Goal: Transaction & Acquisition: Download file/media

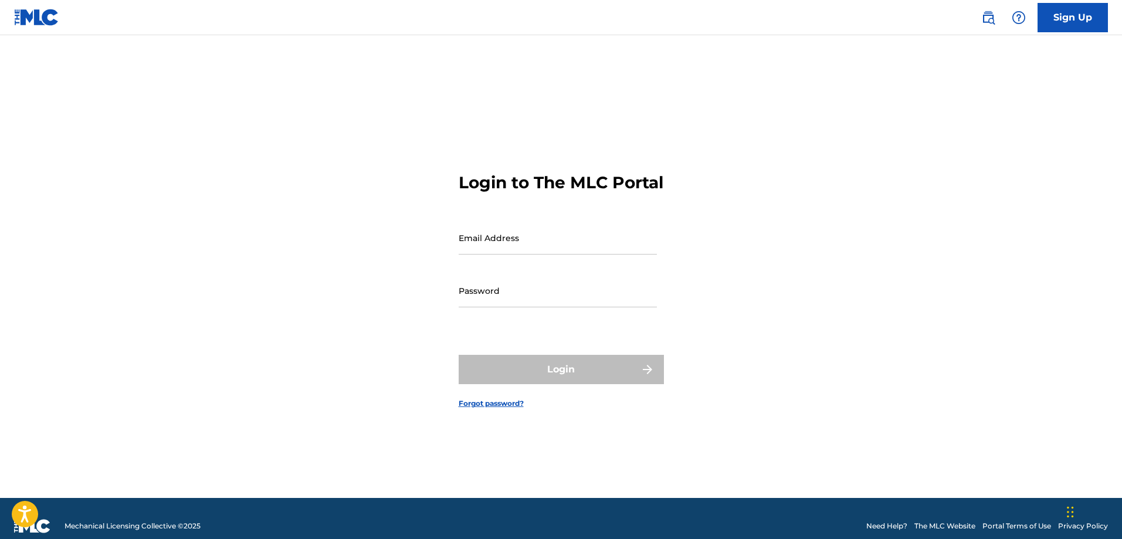
type input "[EMAIL_ADDRESS][DOMAIN_NAME]"
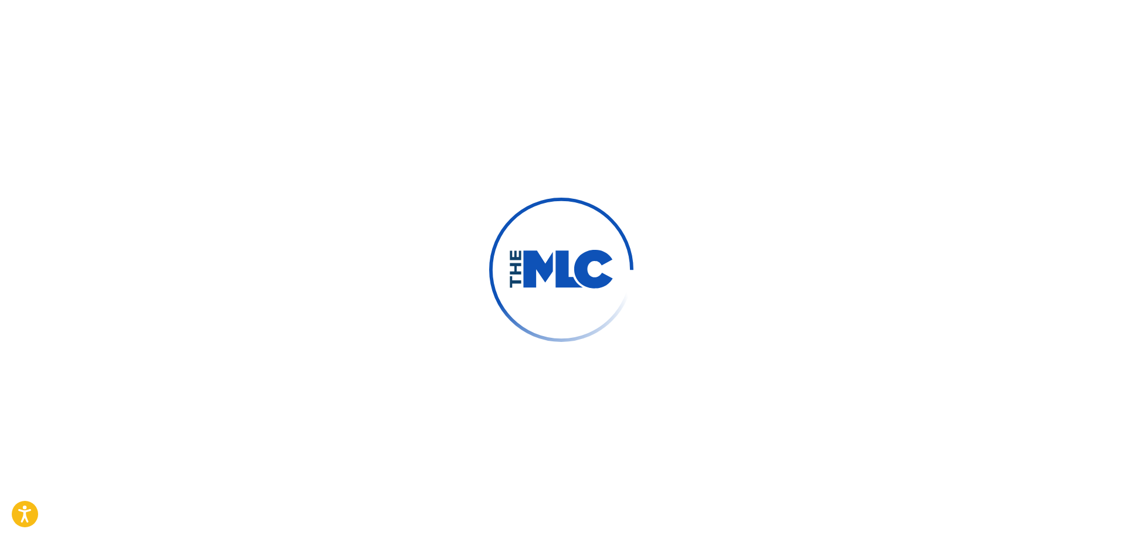
click at [607, 375] on div at bounding box center [561, 269] width 1122 height 539
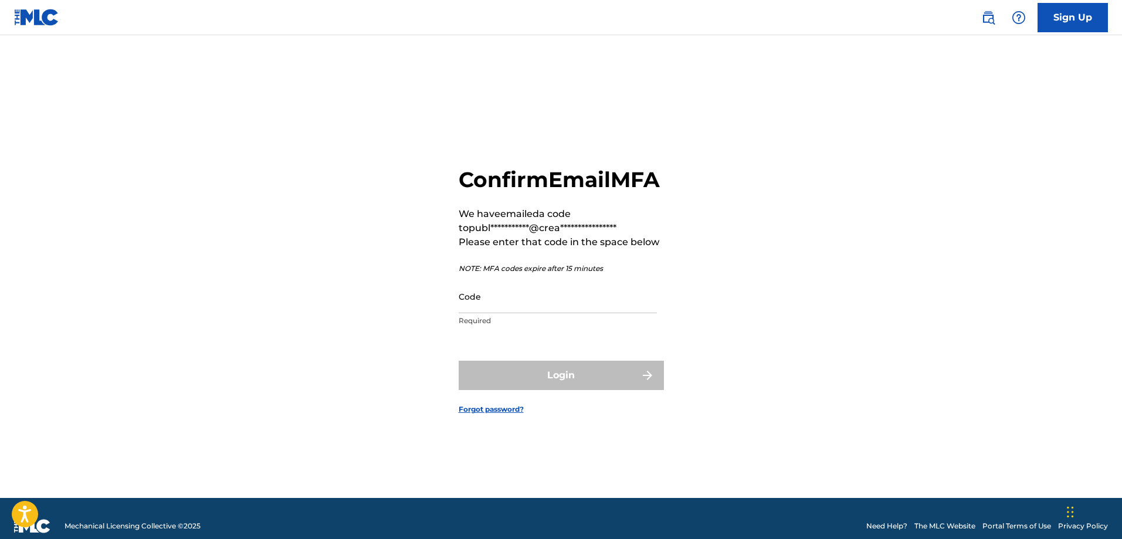
click at [538, 313] on input "Code" at bounding box center [558, 296] width 198 height 33
paste input "304755"
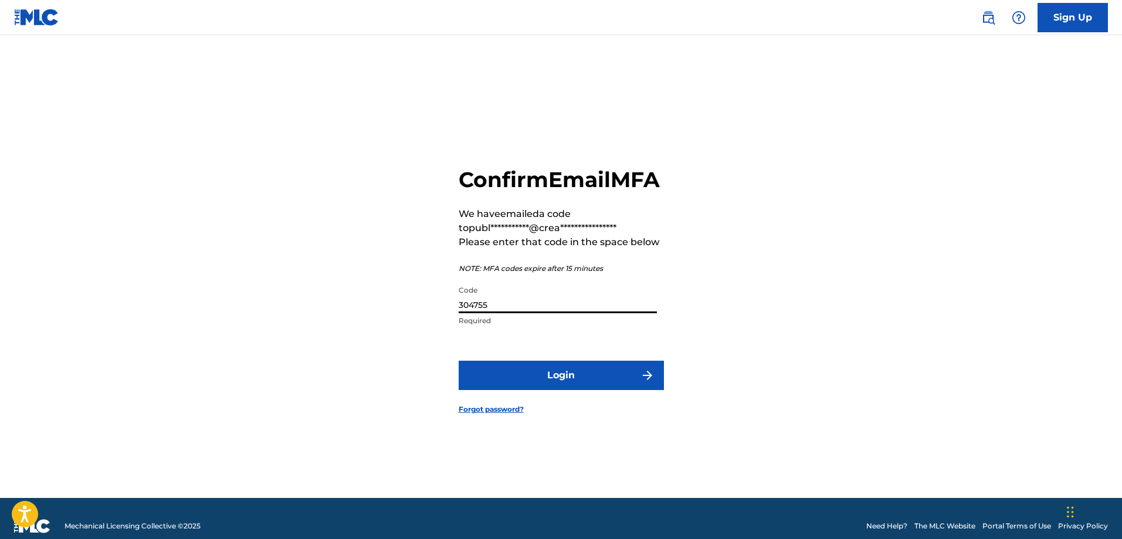
type input "304755"
click at [533, 380] on button "Login" at bounding box center [561, 375] width 205 height 29
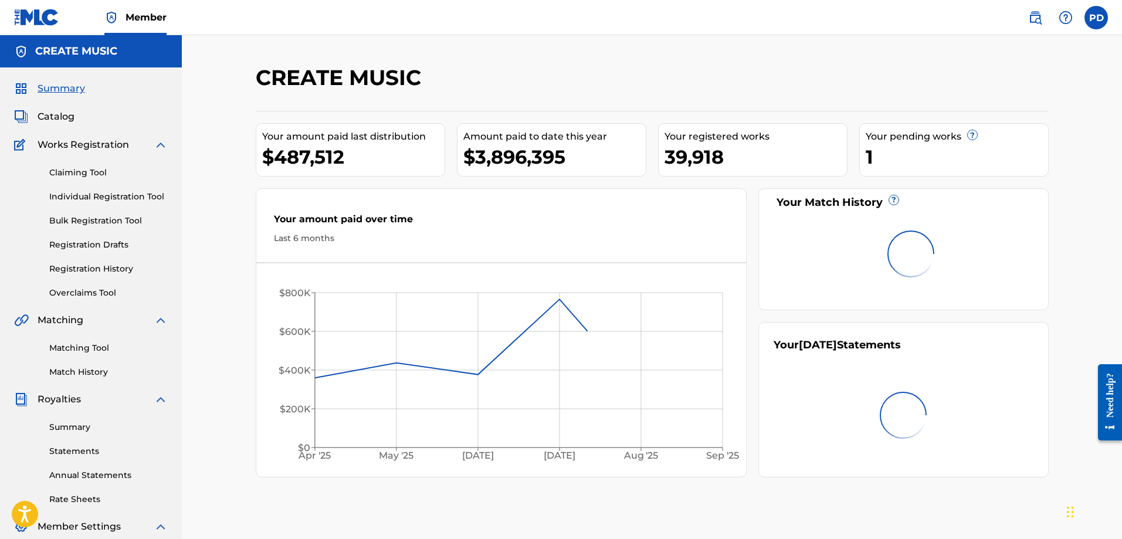
click at [87, 497] on link "Rate Sheets" at bounding box center [108, 499] width 118 height 12
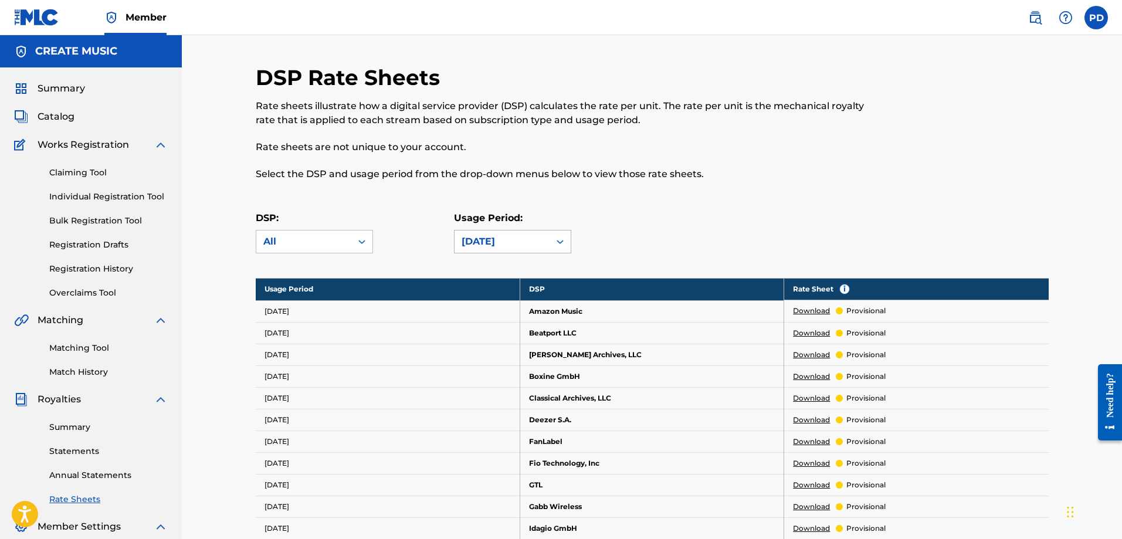
click at [499, 242] on div "[DATE]" at bounding box center [502, 242] width 81 height 14
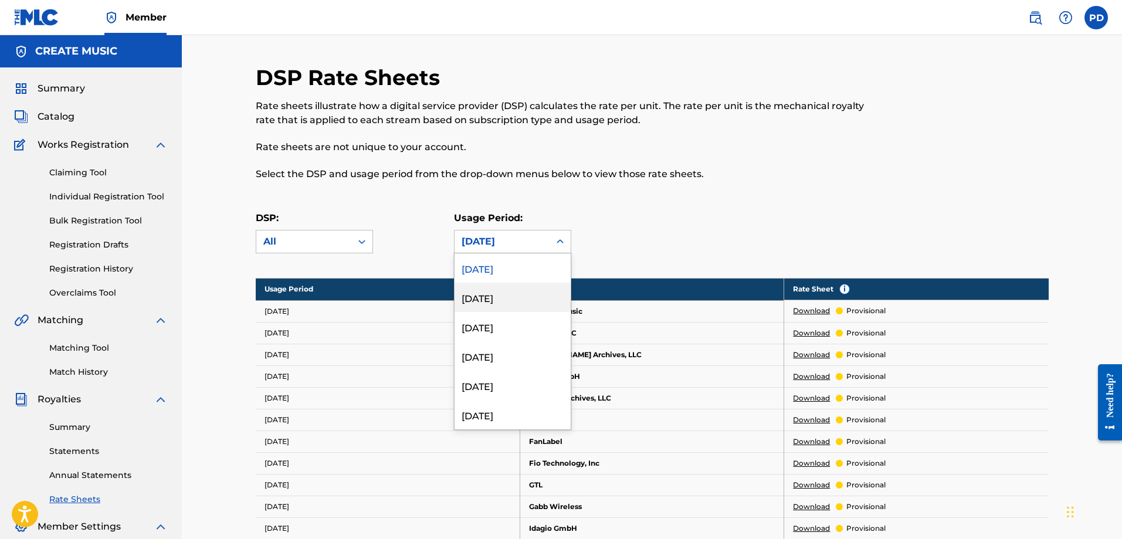
click at [509, 295] on div "[DATE]" at bounding box center [513, 297] width 116 height 29
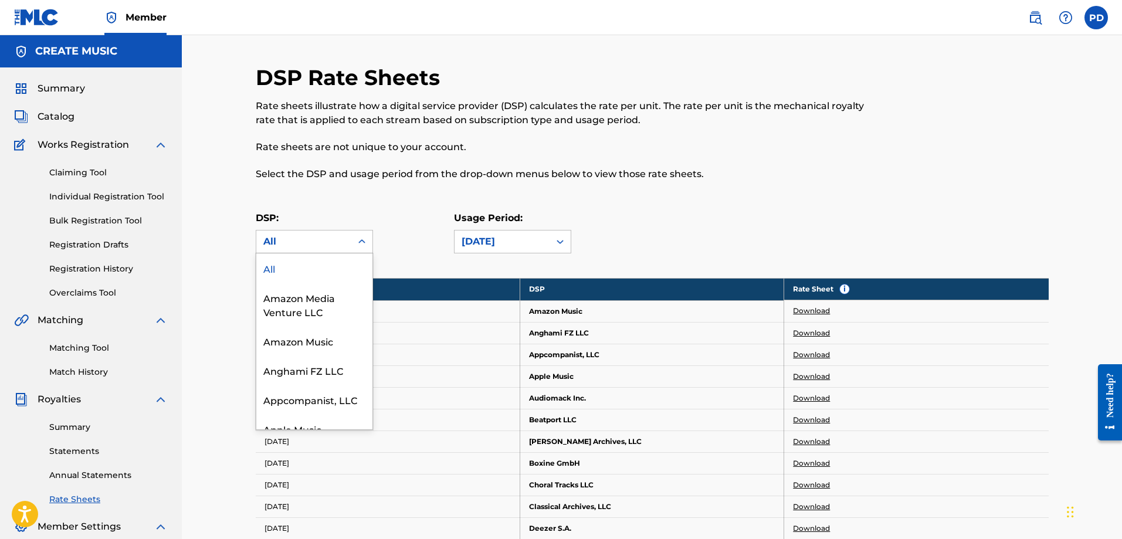
click at [333, 237] on div "All" at bounding box center [303, 242] width 81 height 14
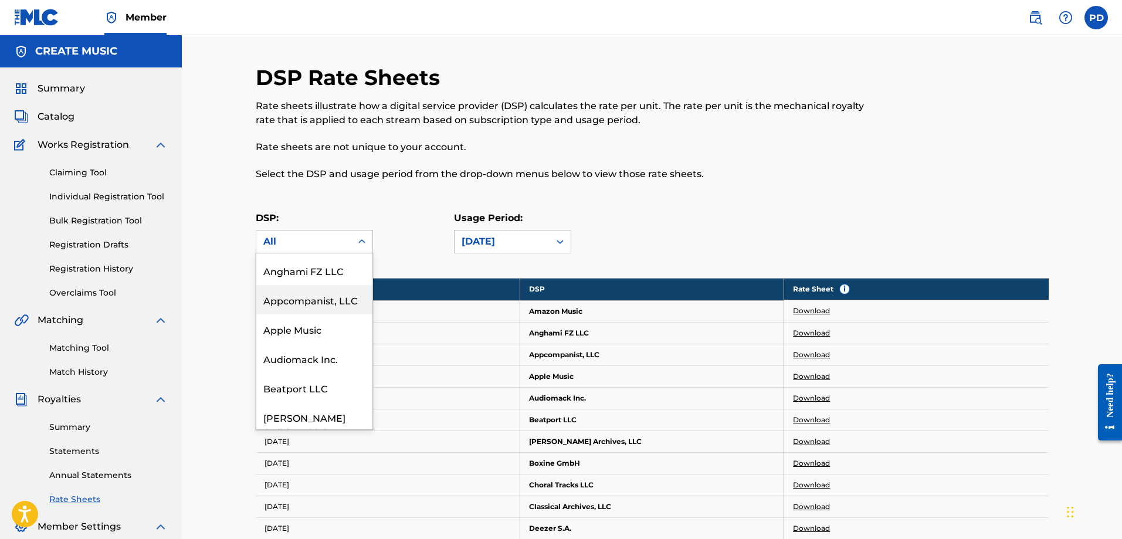
scroll to position [117, 0]
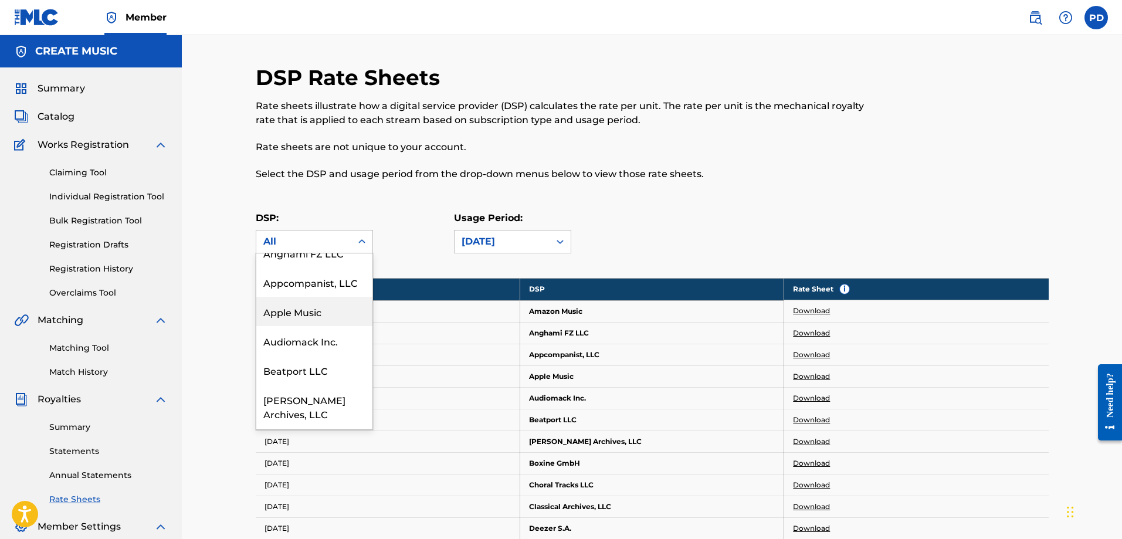
click at [320, 302] on div "Apple Music" at bounding box center [314, 311] width 116 height 29
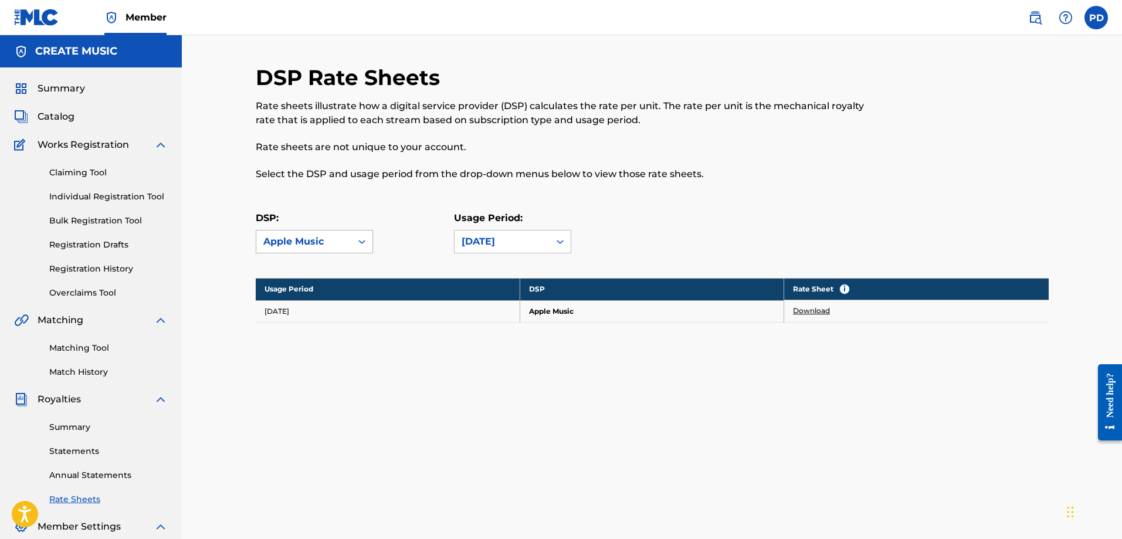
click at [327, 238] on div "Apple Music" at bounding box center [303, 242] width 81 height 14
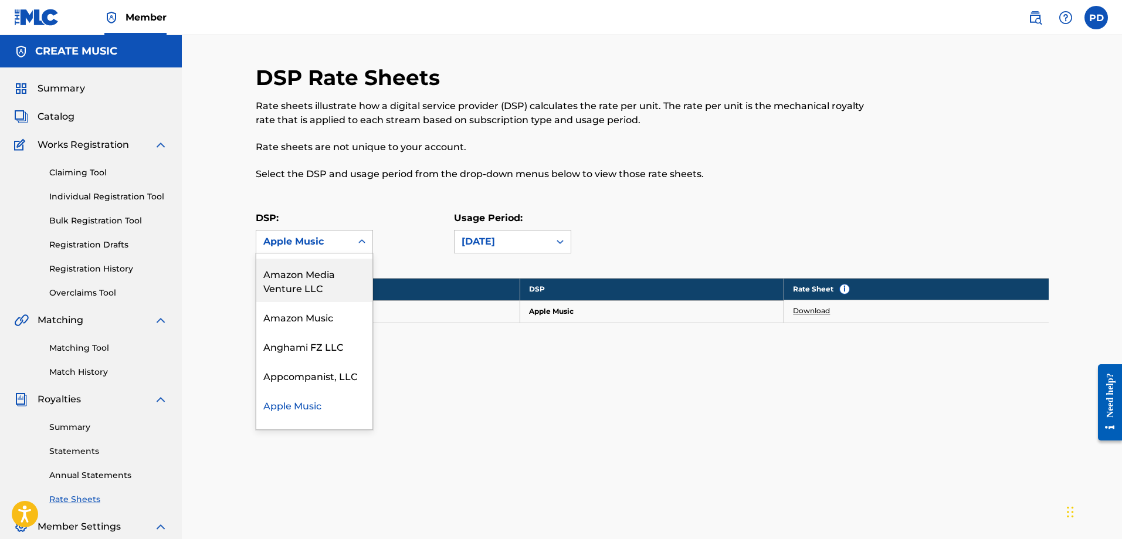
scroll to position [0, 0]
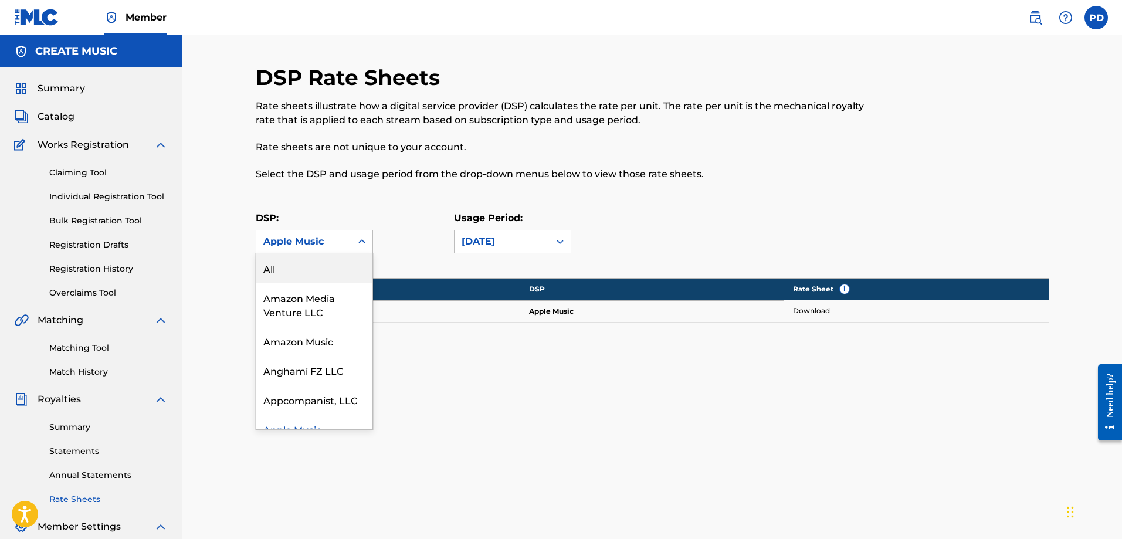
click at [330, 269] on div "All" at bounding box center [314, 267] width 116 height 29
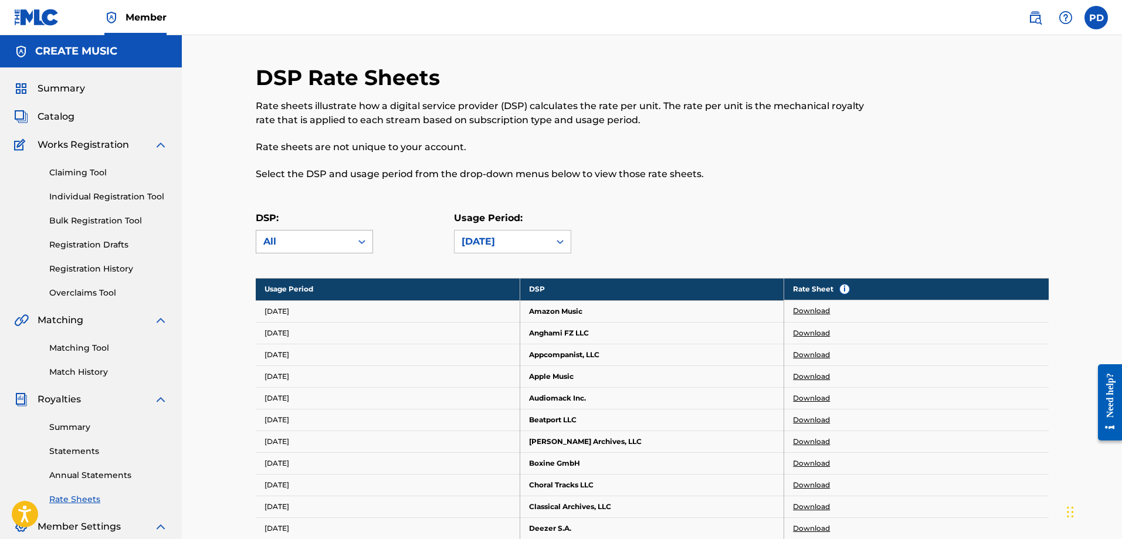
click at [311, 249] on div "All" at bounding box center [303, 242] width 95 height 22
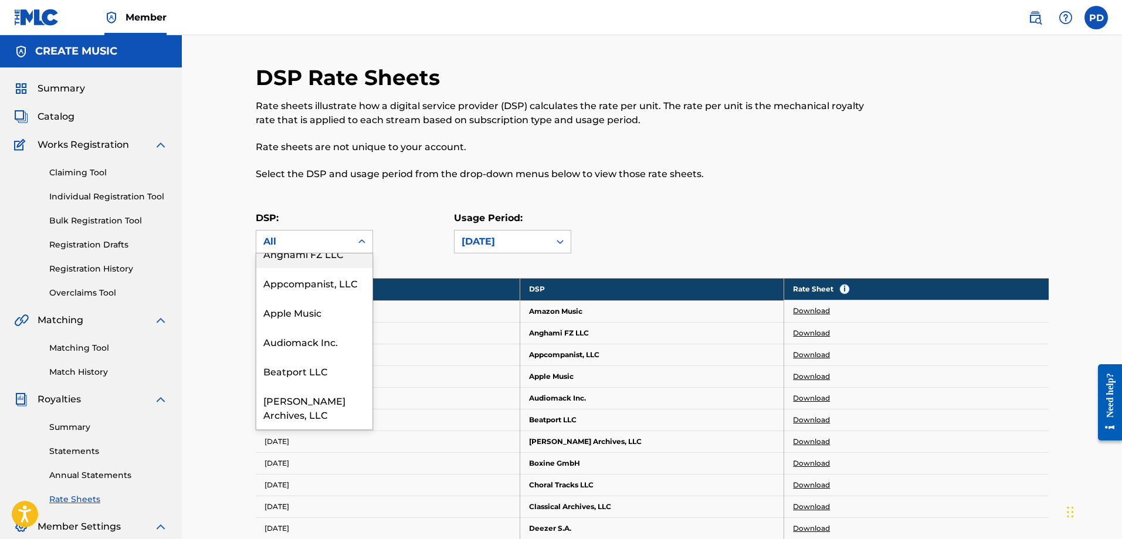
scroll to position [117, 0]
click at [313, 314] on div "Apple Music" at bounding box center [314, 311] width 116 height 29
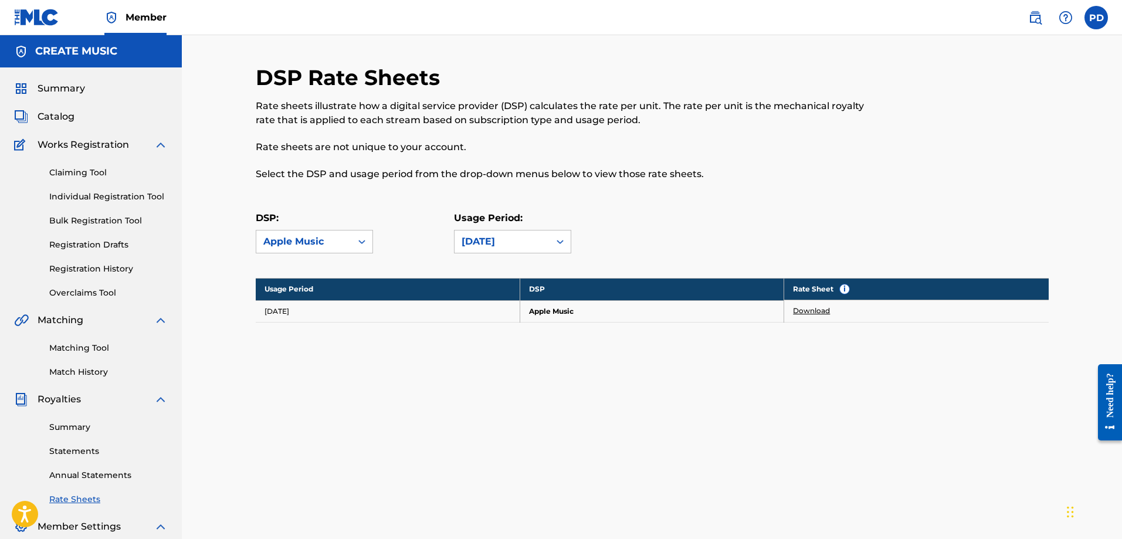
click at [821, 307] on link "Download" at bounding box center [811, 311] width 37 height 11
